Goal: Check status

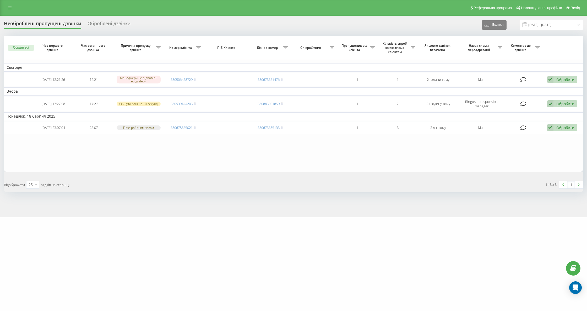
click at [63, 21] on div "Необроблені пропущені дзвінки" at bounding box center [42, 25] width 77 height 8
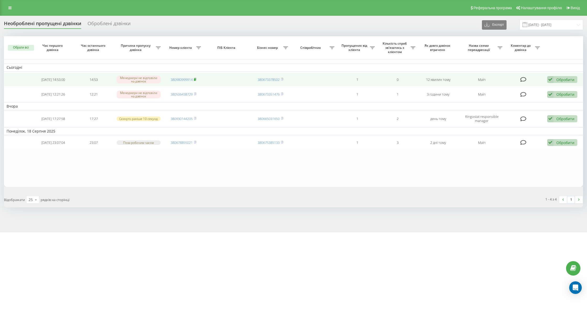
click at [195, 80] on rect at bounding box center [195, 79] width 2 height 2
